Goal: Check status: Check status

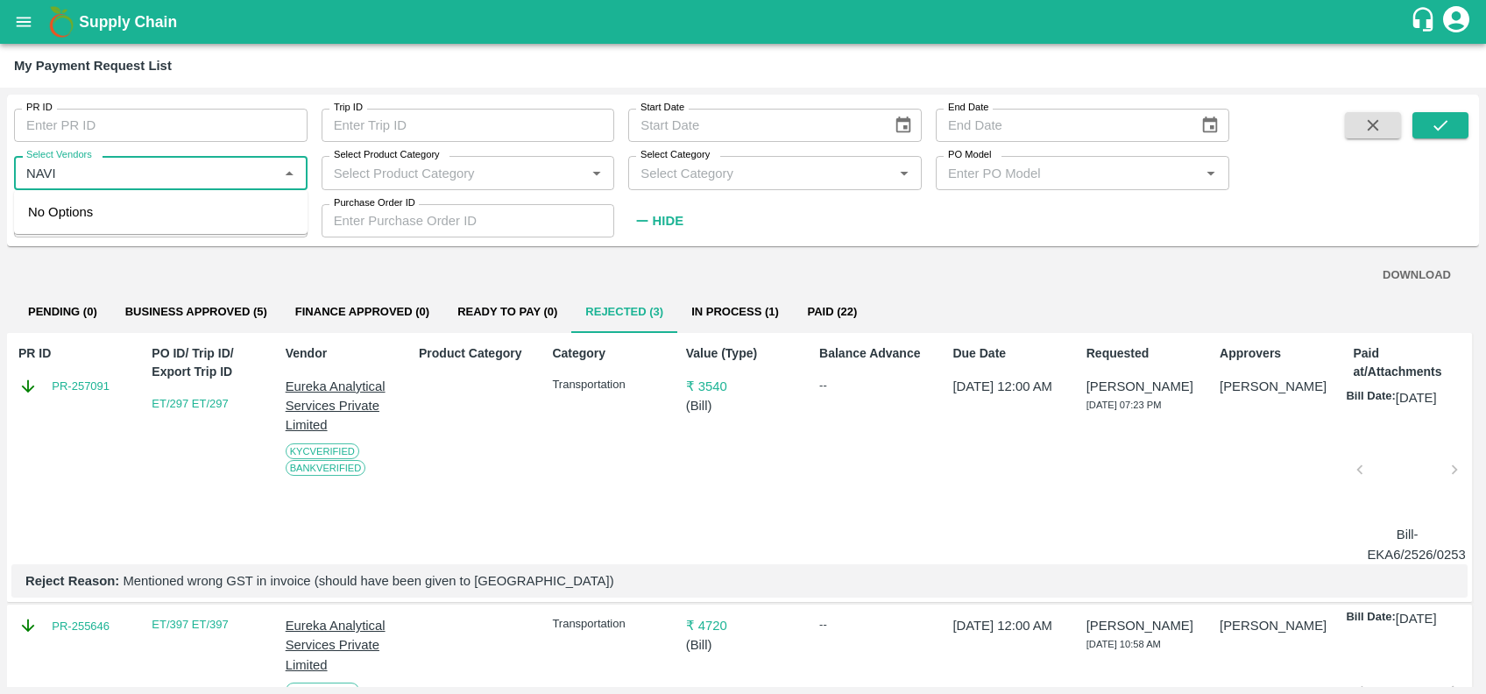
type input "NAVIO"
click at [203, 180] on input "Select Vendors" at bounding box center [146, 172] width 254 height 23
type input "264482"
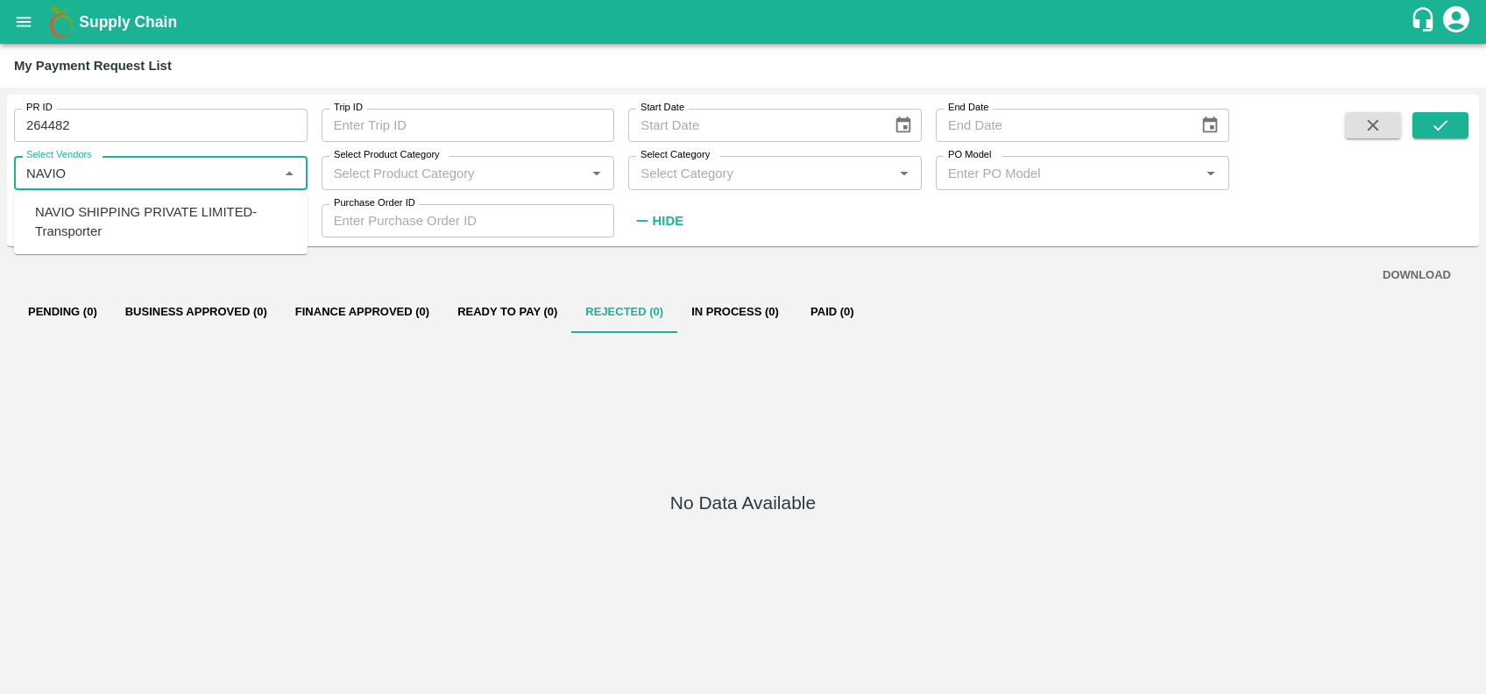
click at [111, 216] on div "NAVIO SHIPPING PRIVATE LIMITED-Transporter" at bounding box center [164, 221] width 258 height 39
type input "NAVIO SHIPPING PRIVATE LIMITED-Transporter"
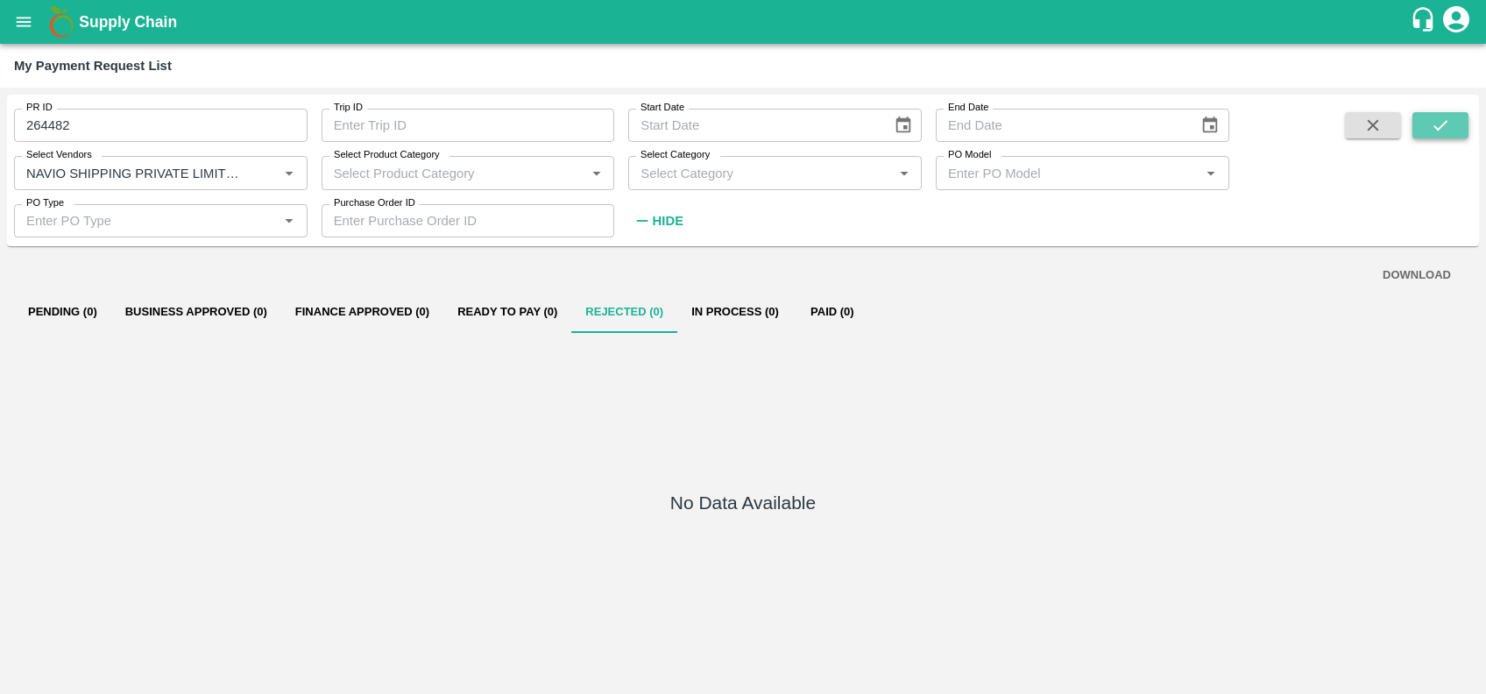
click at [1437, 126] on icon "submit" at bounding box center [1440, 125] width 19 height 19
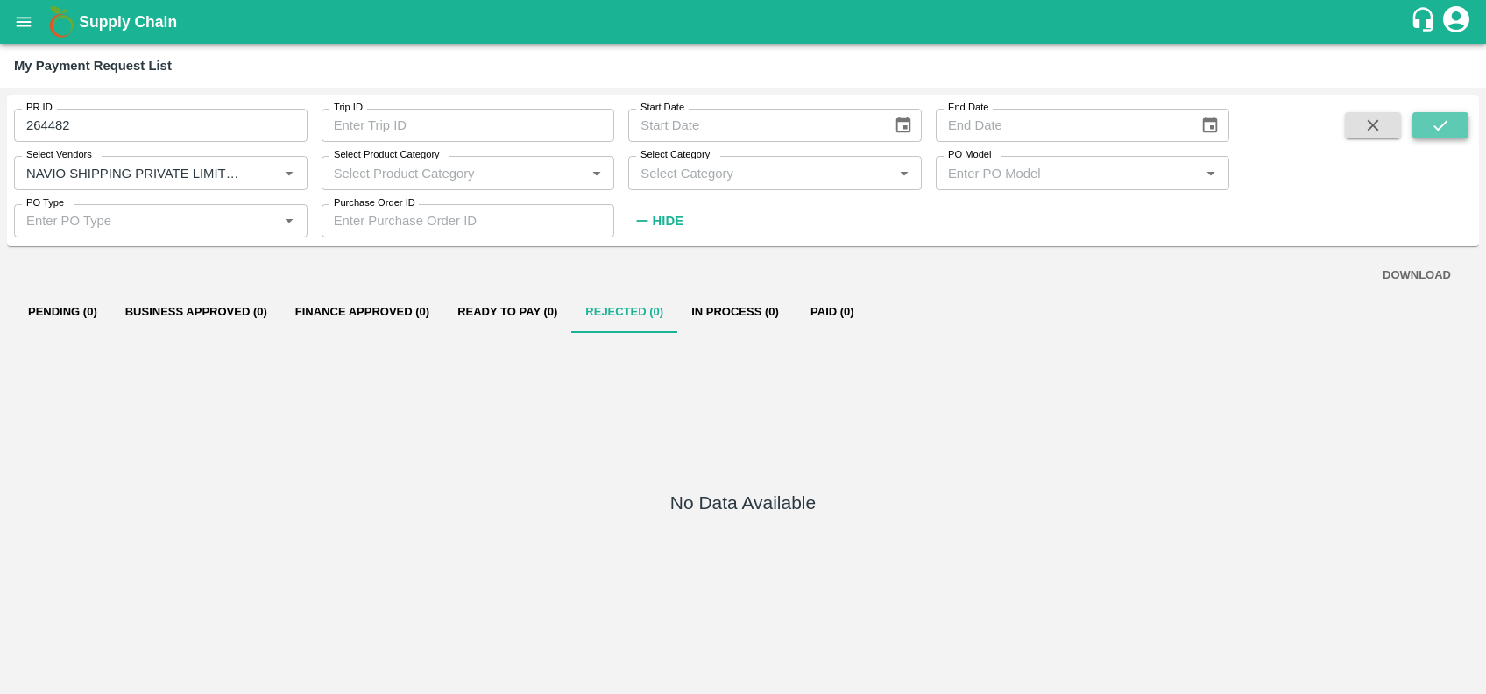
click at [1437, 126] on icon "submit" at bounding box center [1440, 125] width 19 height 19
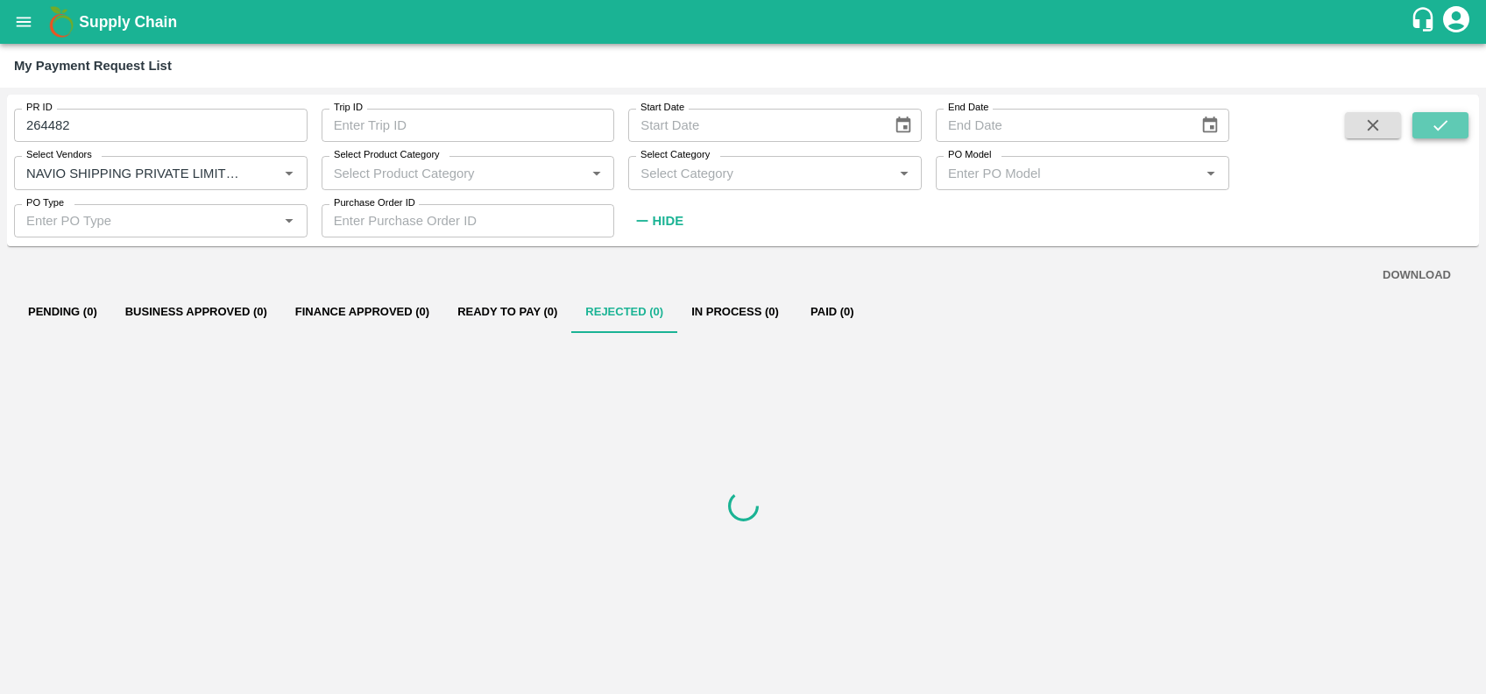
click at [1437, 126] on icon "submit" at bounding box center [1440, 125] width 19 height 19
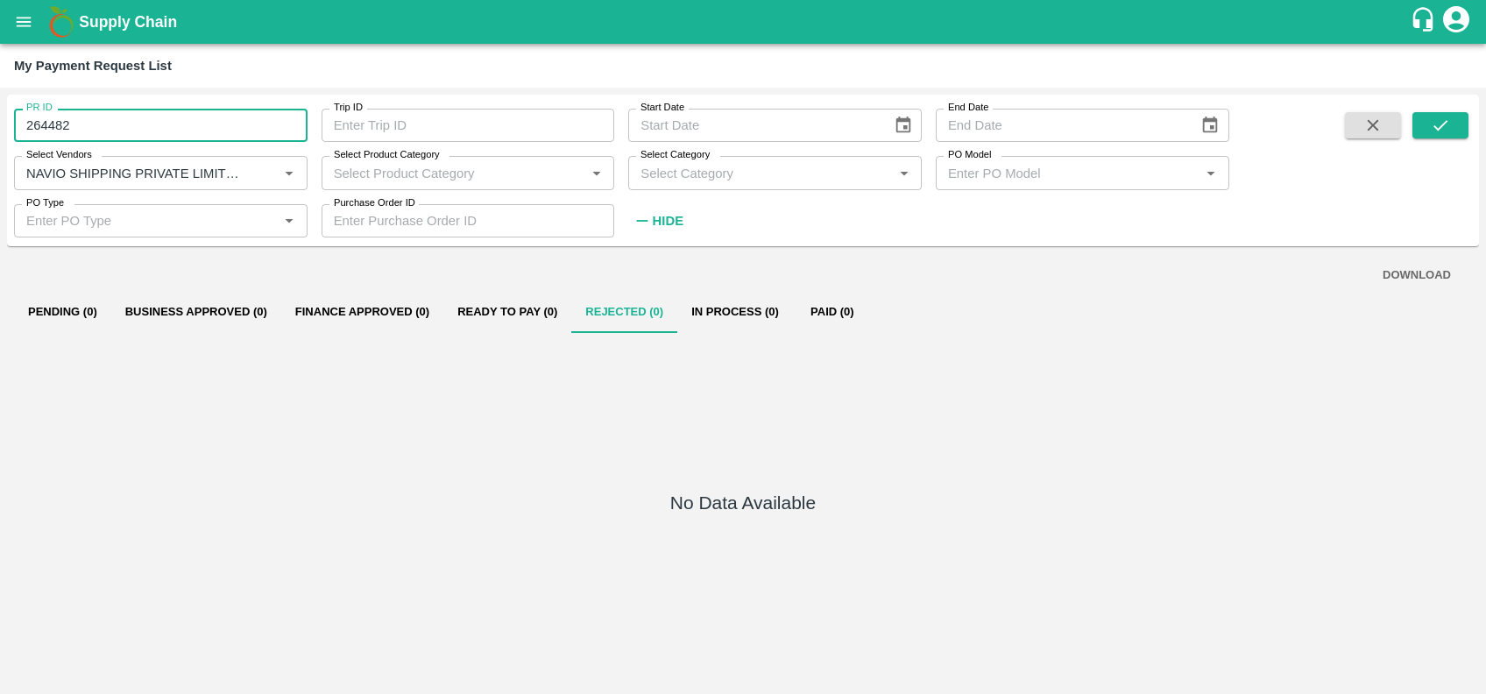
click at [199, 114] on input "264482" at bounding box center [160, 125] width 293 height 33
type input "2"
click at [1425, 120] on button "submit" at bounding box center [1440, 125] width 56 height 26
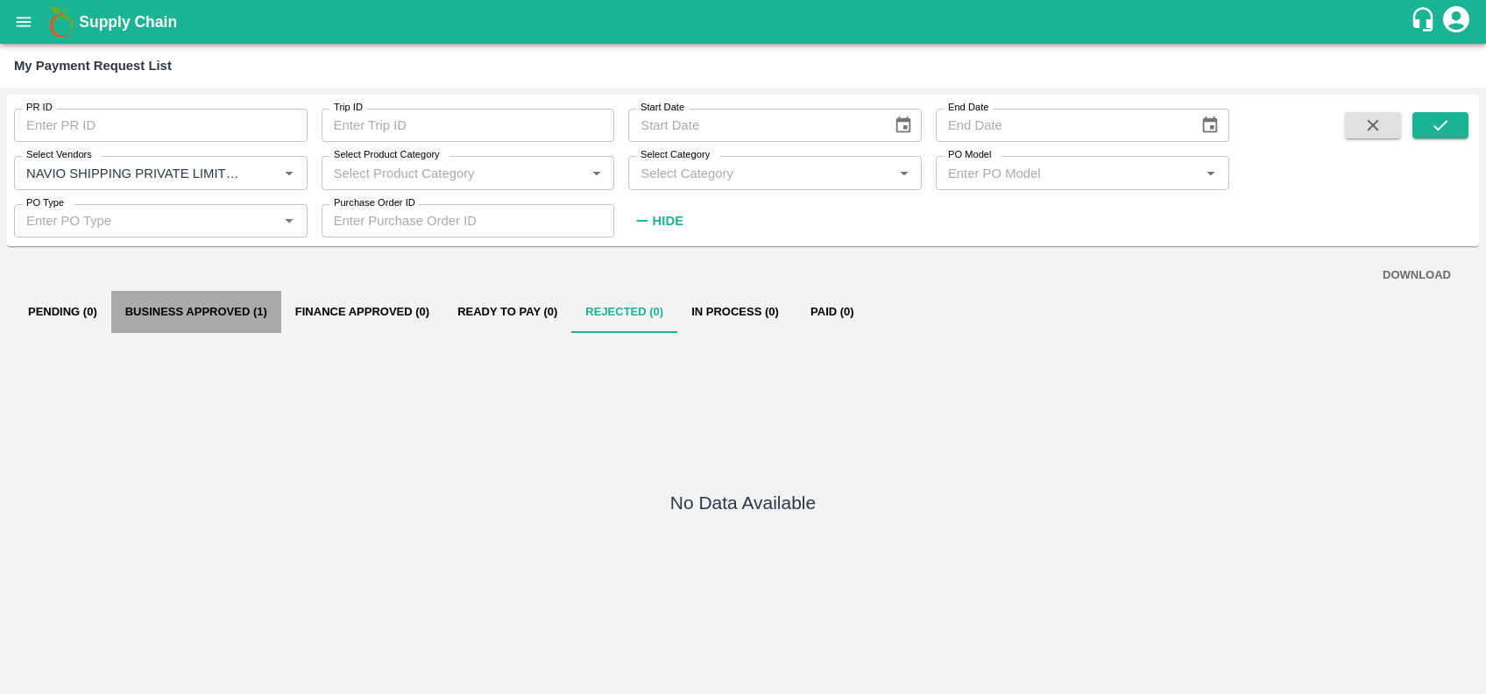
click at [231, 322] on button "Business Approved (1)" at bounding box center [196, 312] width 170 height 42
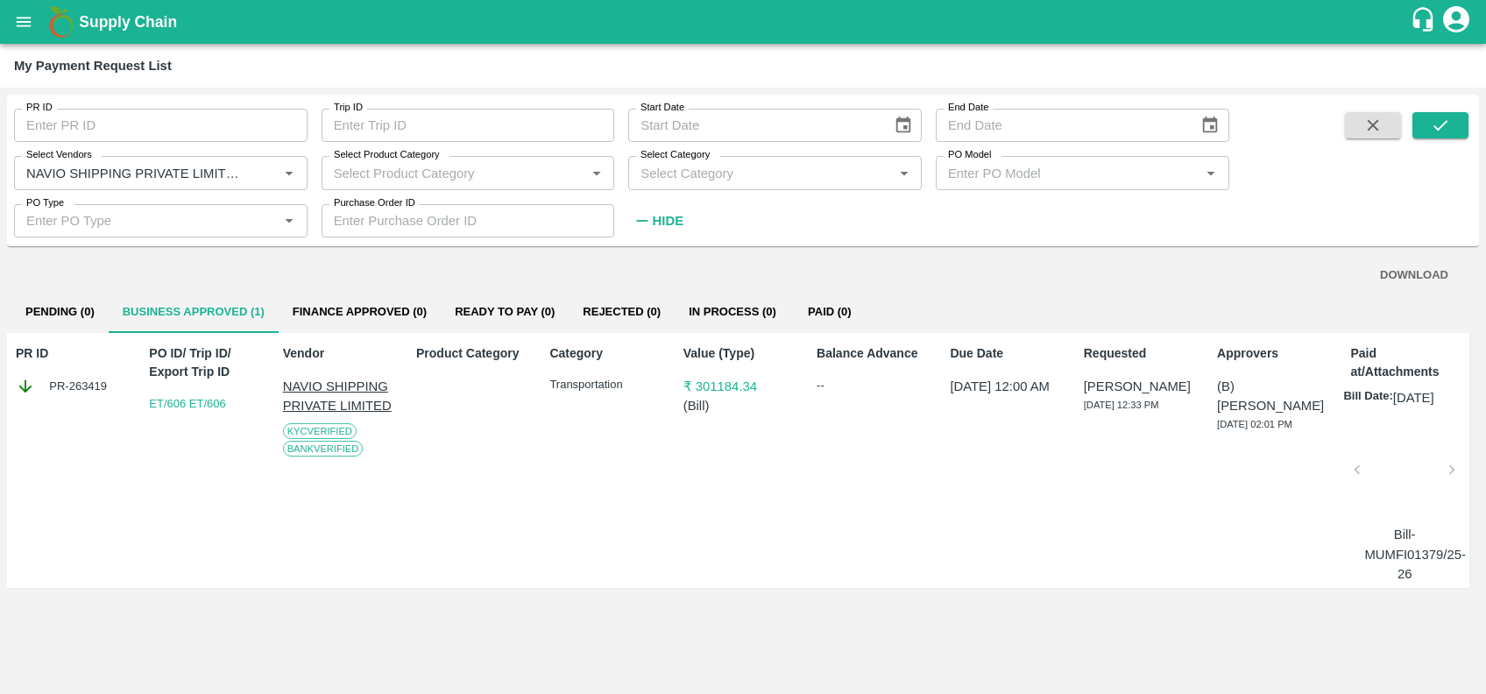
scroll to position [0, 2]
click at [80, 403] on div "PR ID PR-263419" at bounding box center [70, 460] width 121 height 246
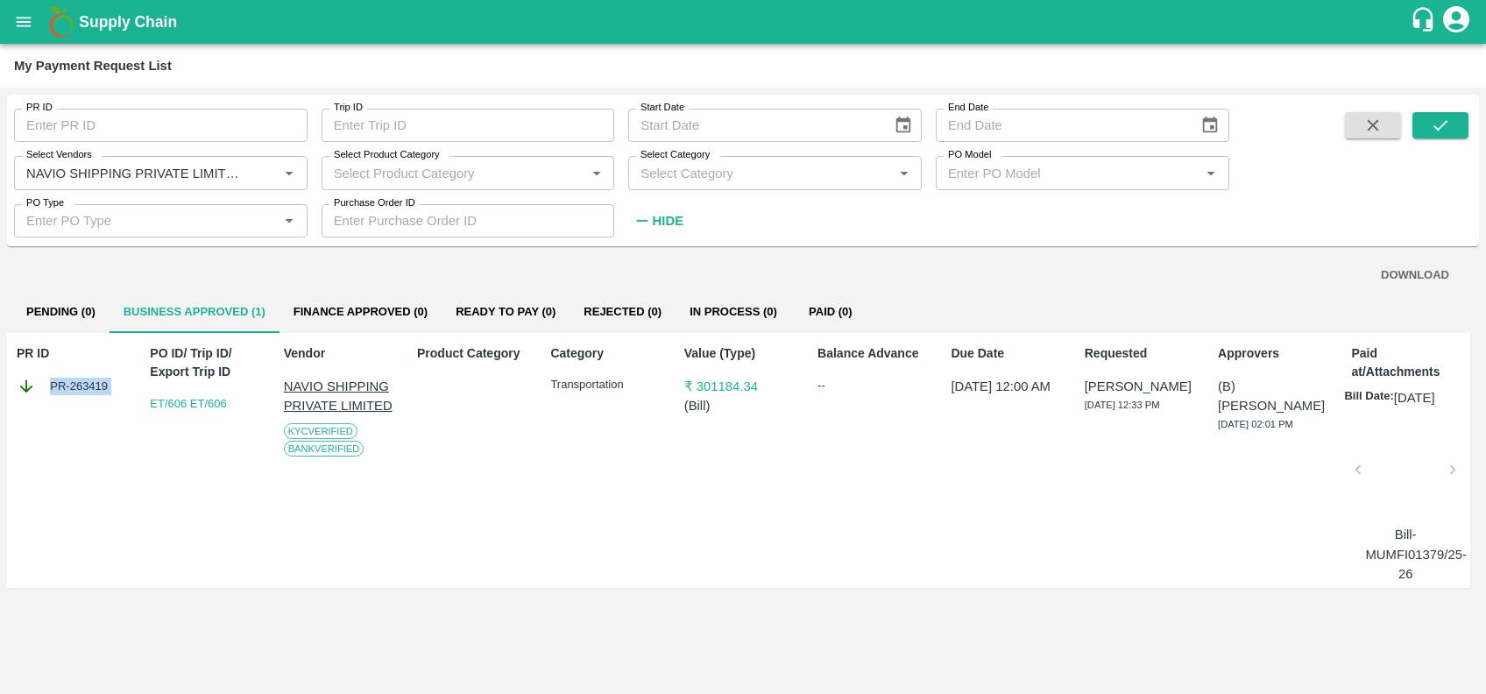
copy div "PR-263419"
click at [276, 173] on button "Clear" at bounding box center [269, 173] width 24 height 24
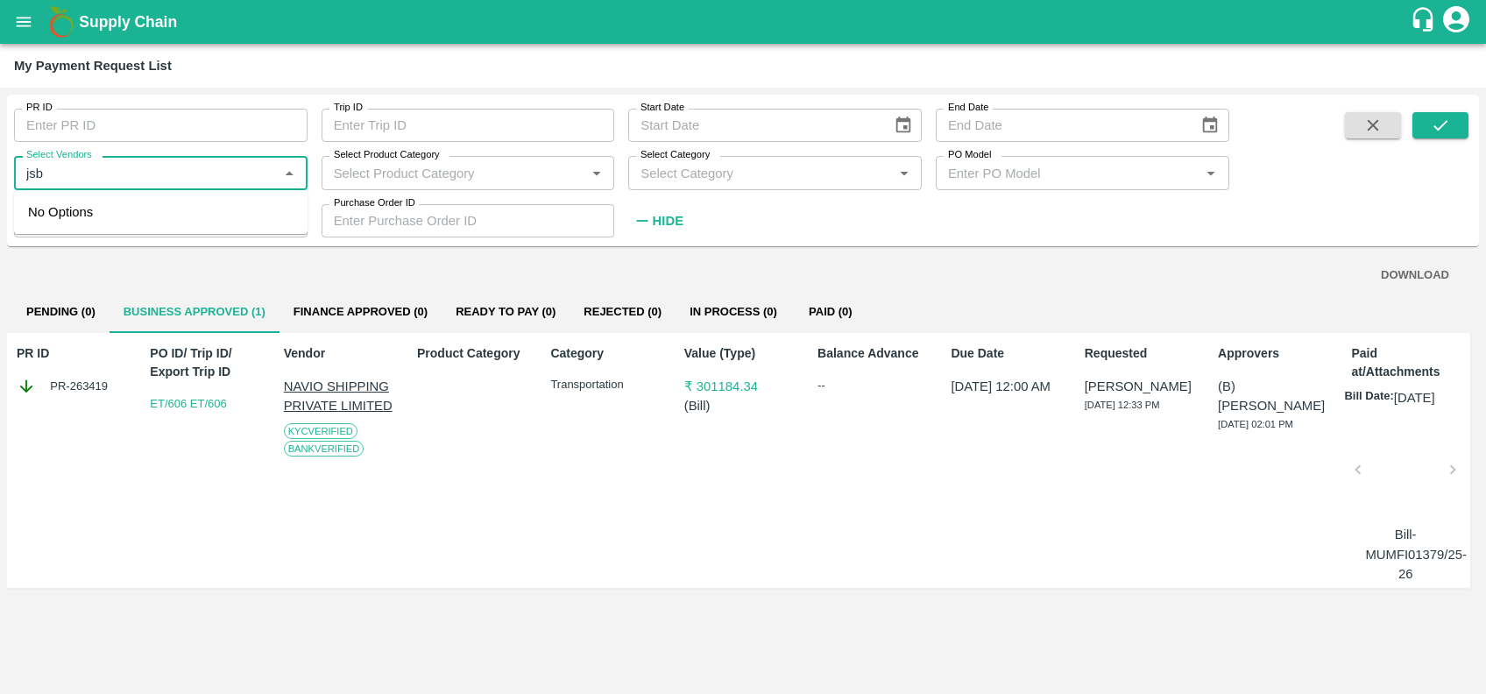
type input "jsb"
type input "264482"
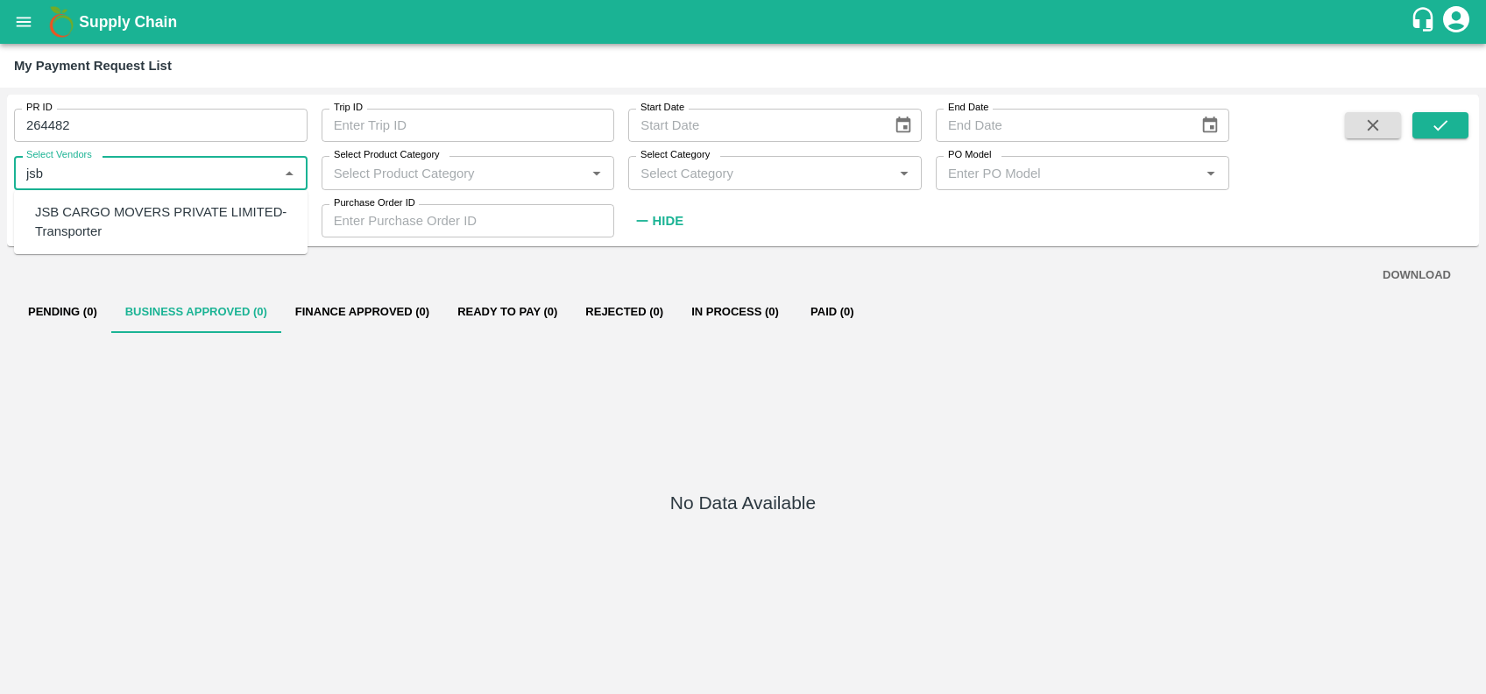
click at [70, 224] on div "JSB CARGO MOVERS PRIVATE LIMITED-Transporter" at bounding box center [164, 221] width 258 height 39
type input "JSB CARGO MOVERS PRIVATE LIMITED-Transporter"
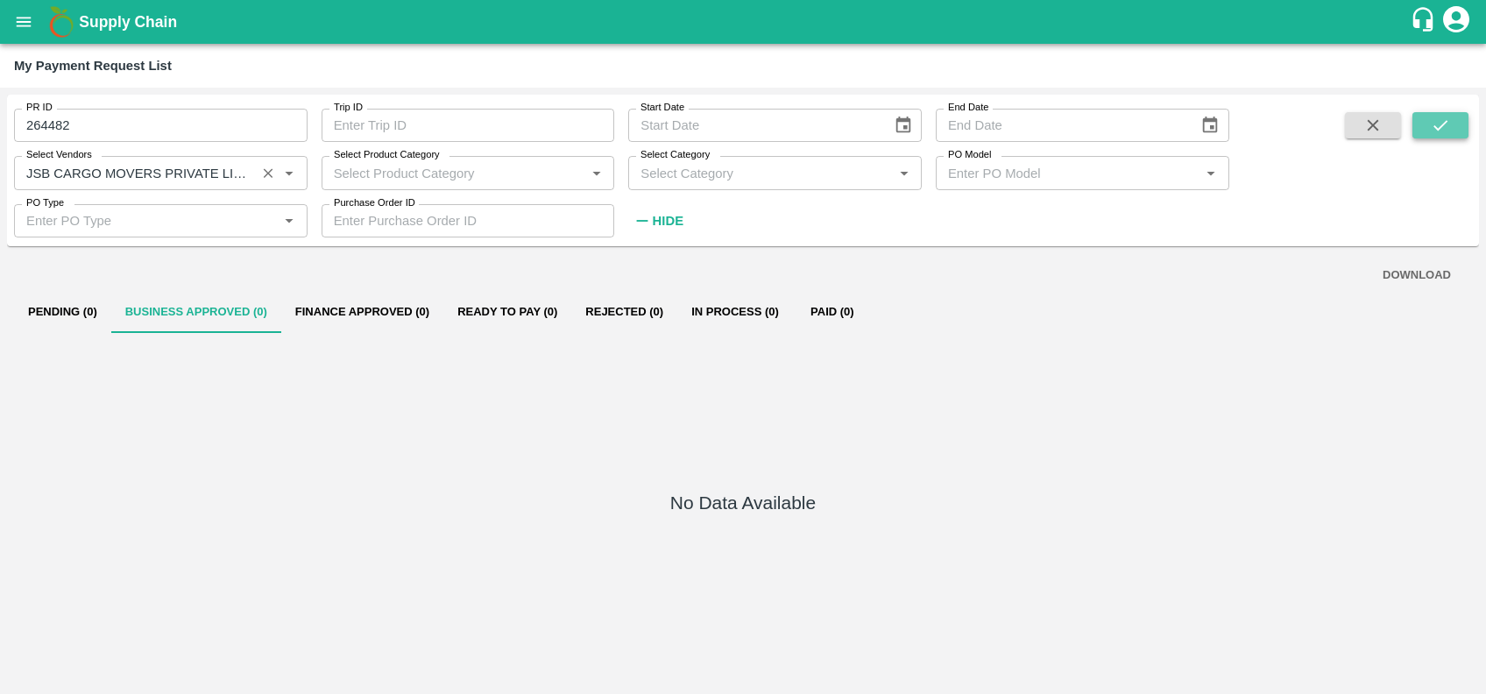
click at [1420, 118] on button "submit" at bounding box center [1440, 125] width 56 height 26
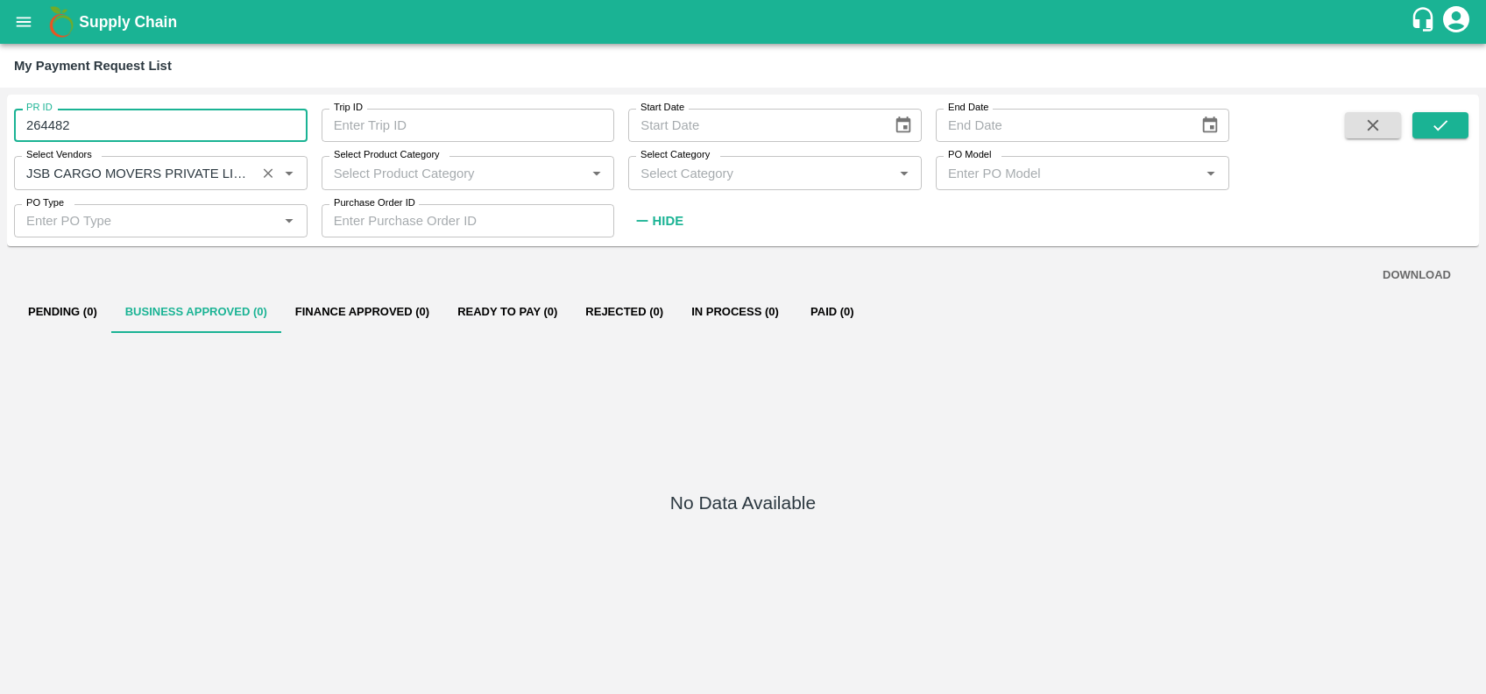
click at [228, 128] on input "264482" at bounding box center [160, 125] width 293 height 33
type input "2"
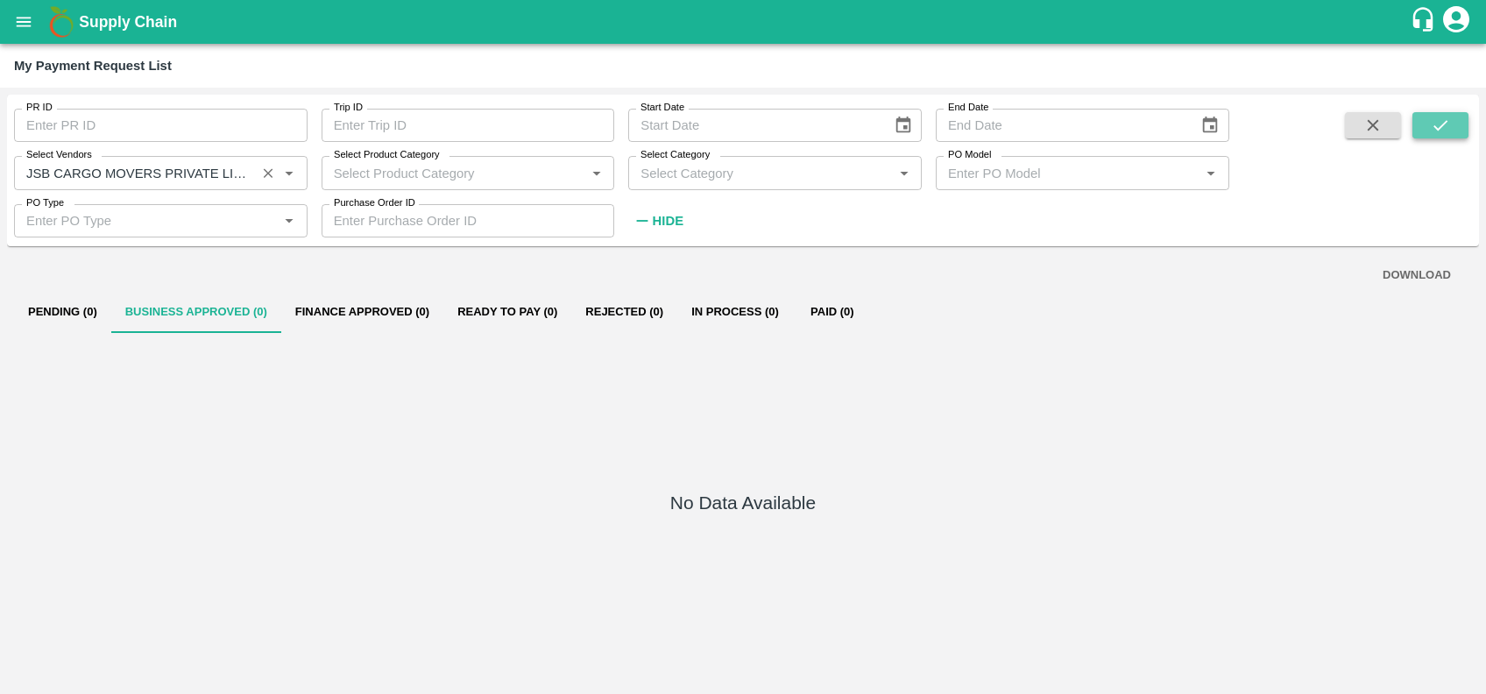
click at [1451, 126] on button "submit" at bounding box center [1440, 125] width 56 height 26
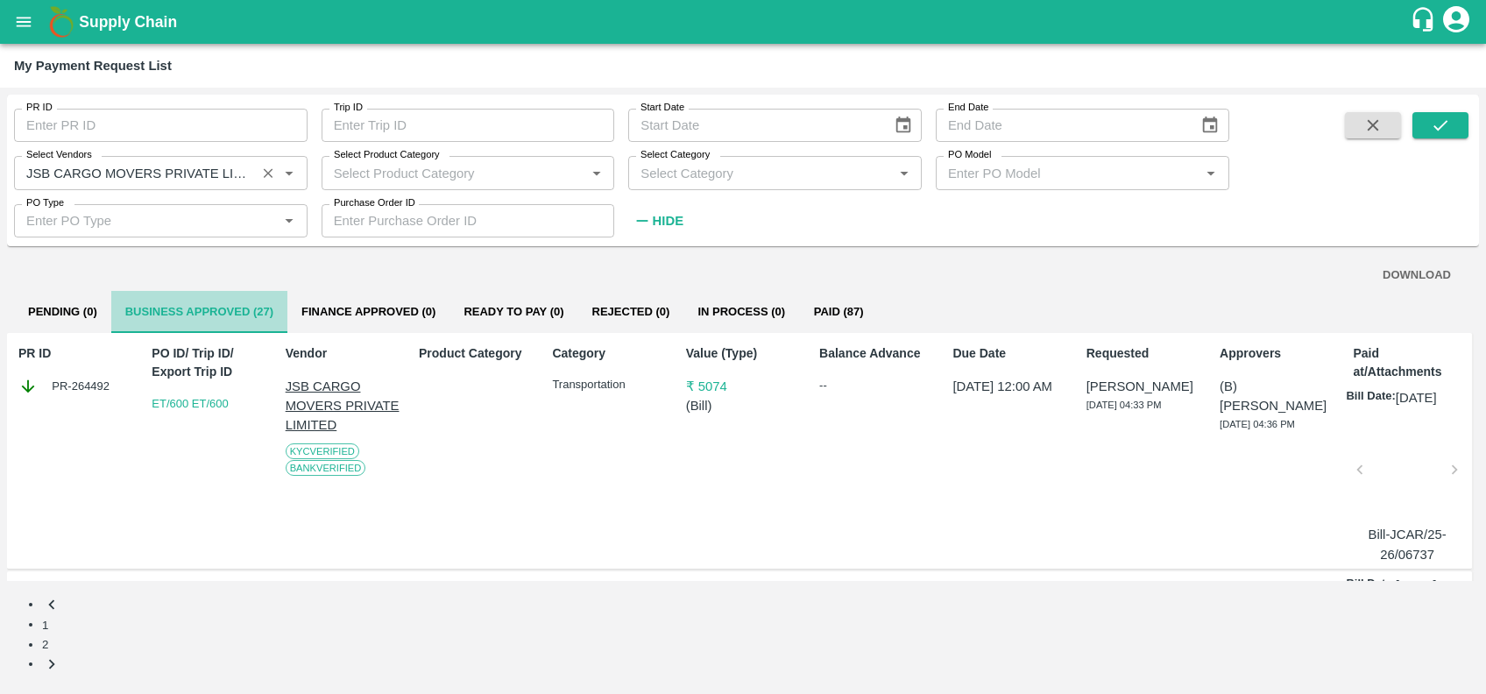
click at [149, 309] on button "Business Approved (27)" at bounding box center [199, 312] width 176 height 42
click at [265, 170] on icon "Clear" at bounding box center [269, 173] width 10 height 10
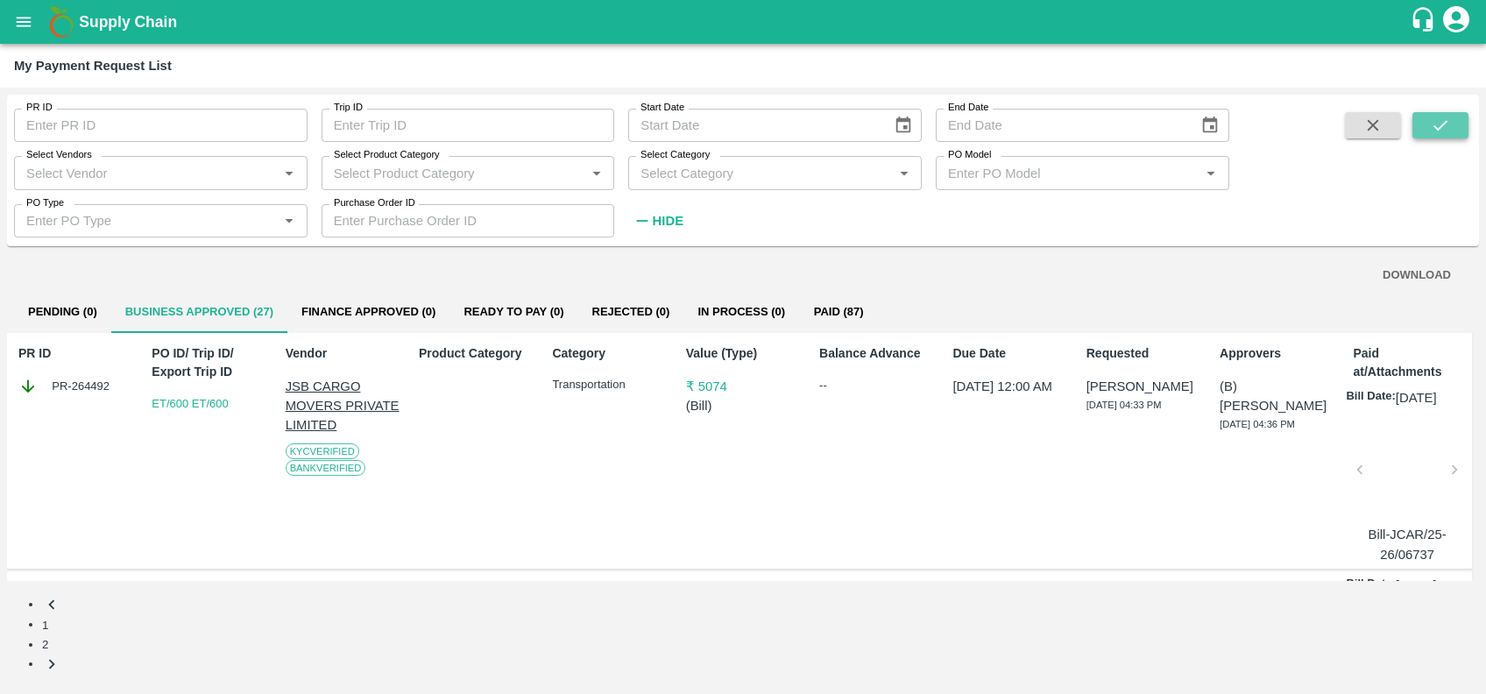
click at [1437, 112] on button "submit" at bounding box center [1440, 125] width 56 height 26
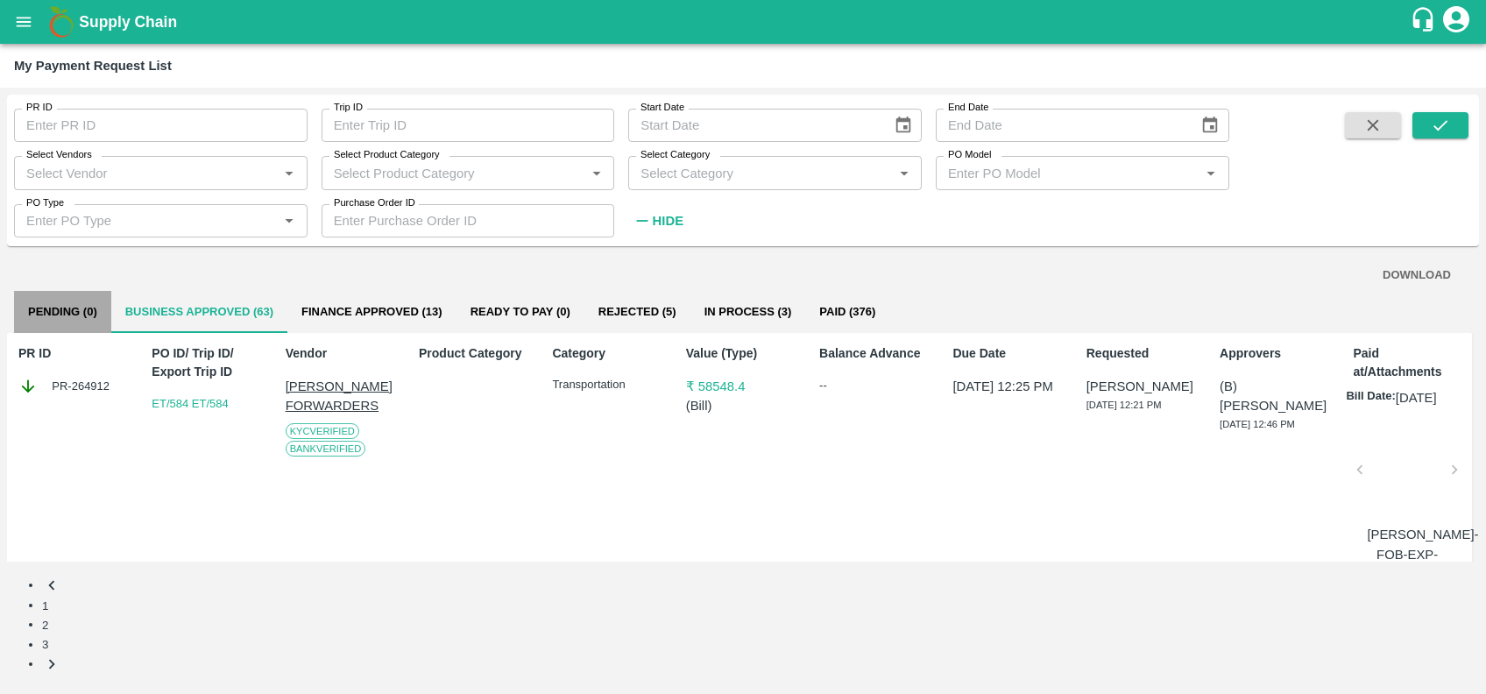
click at [60, 300] on button "Pending (0)" at bounding box center [62, 312] width 97 height 42
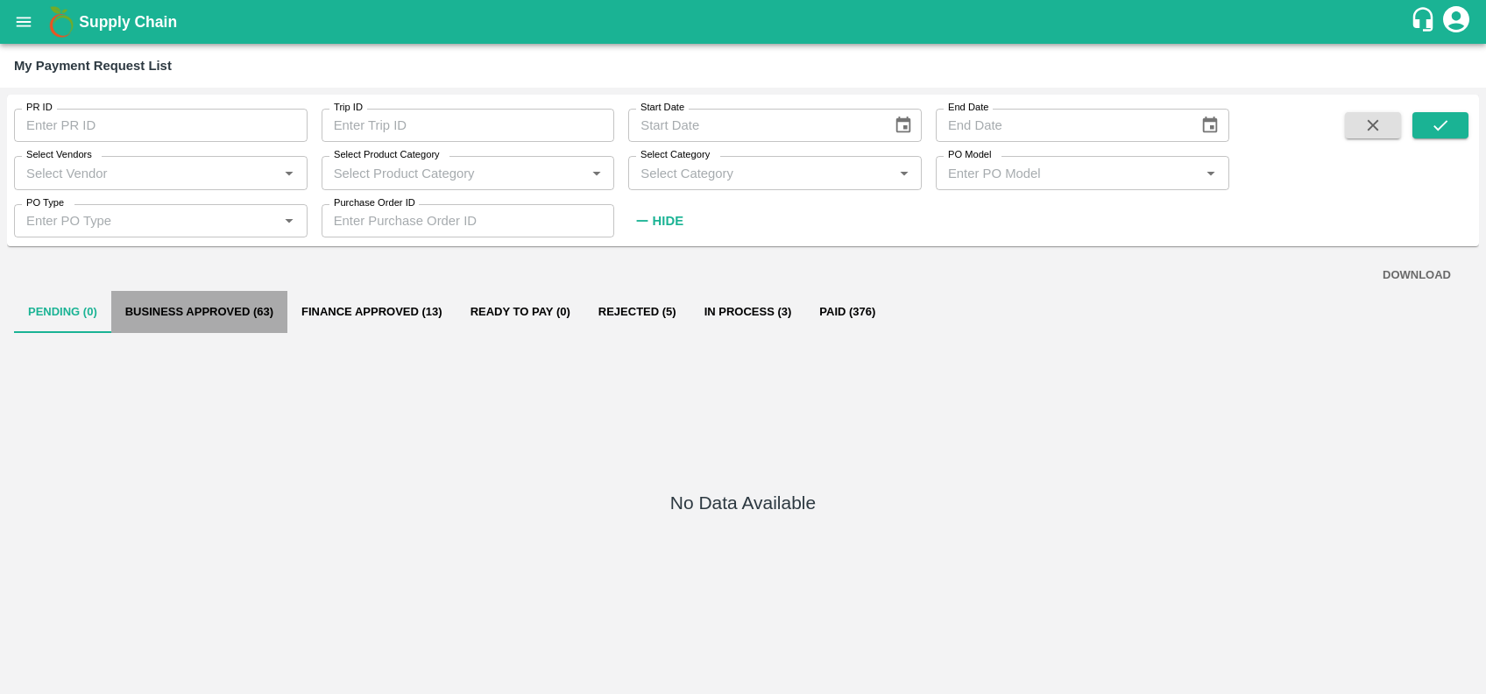
click at [243, 319] on button "Business Approved (63)" at bounding box center [199, 312] width 176 height 42
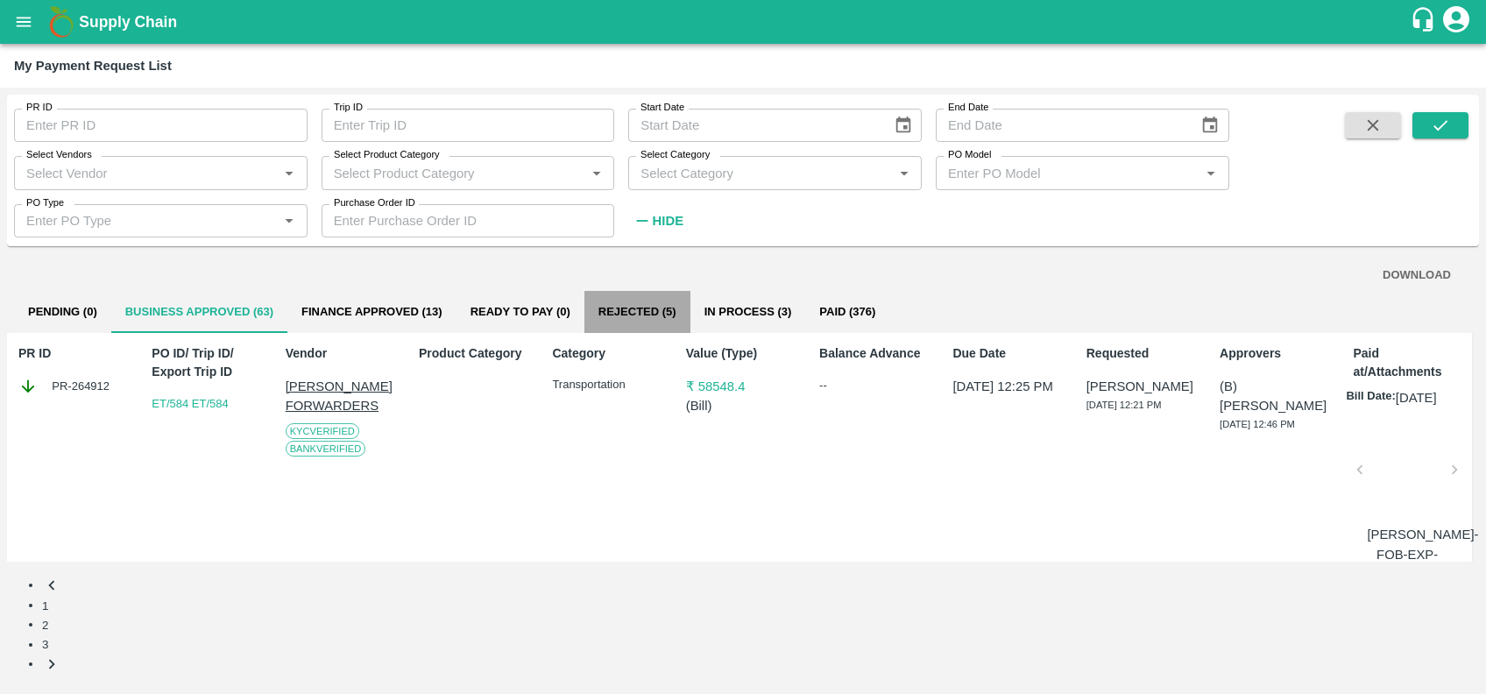
click at [624, 312] on button "Rejected (5)" at bounding box center [637, 312] width 106 height 42
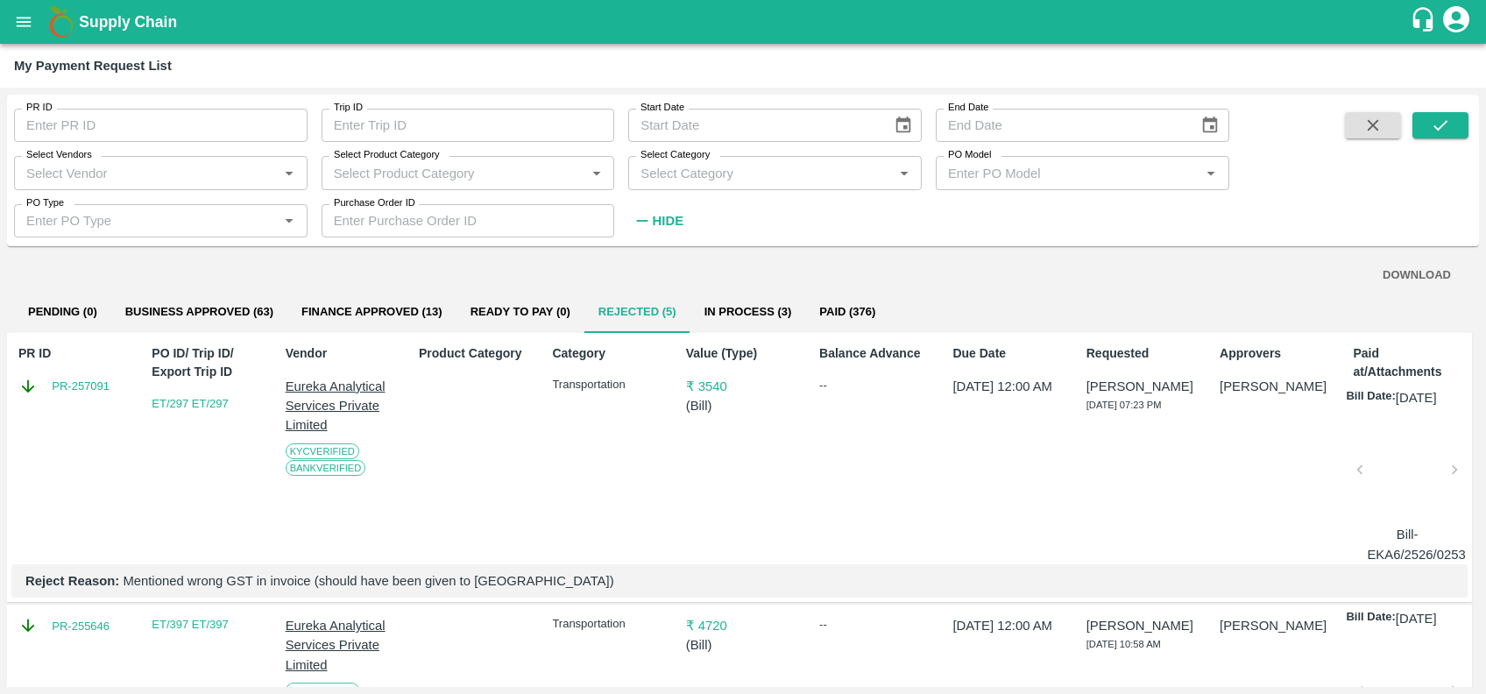
click at [706, 304] on button "In Process (3)" at bounding box center [748, 312] width 116 height 42
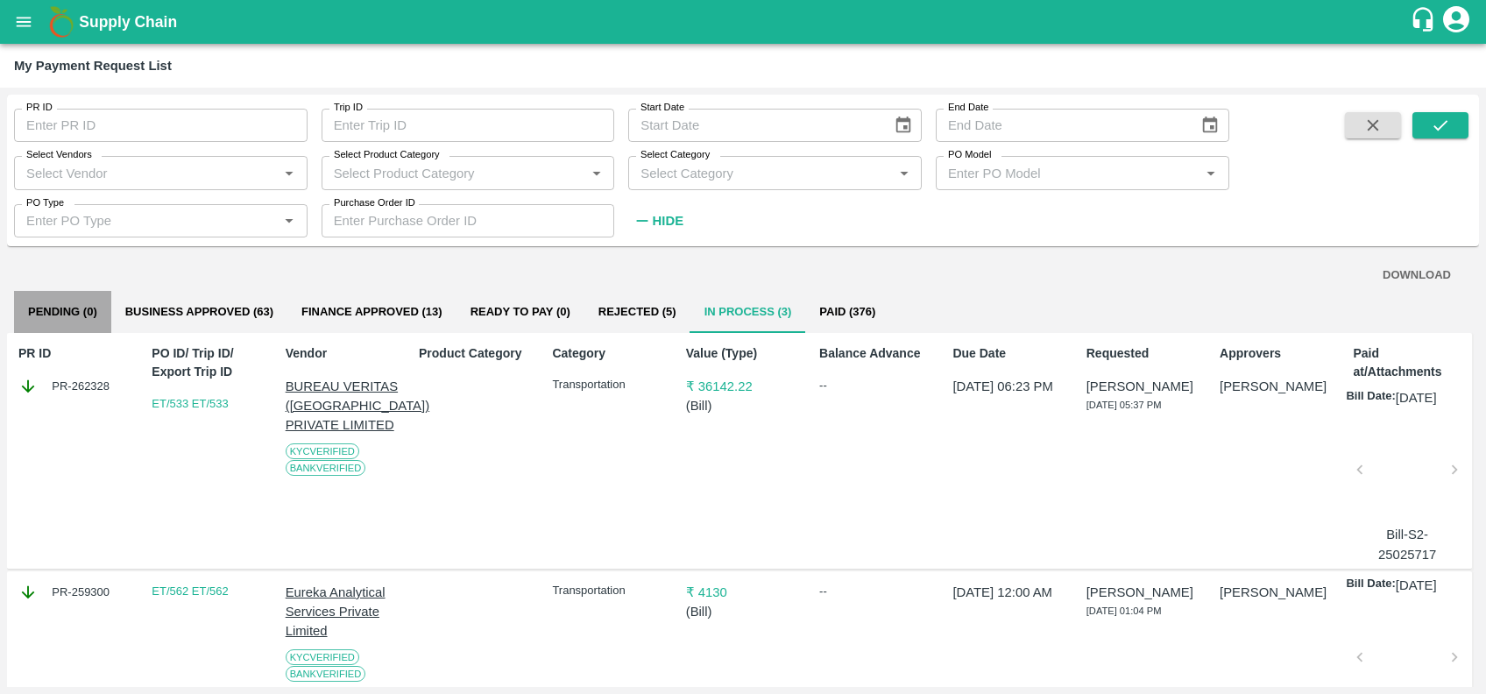
click at [87, 303] on button "Pending (0)" at bounding box center [62, 312] width 97 height 42
